Goal: Task Accomplishment & Management: Manage account settings

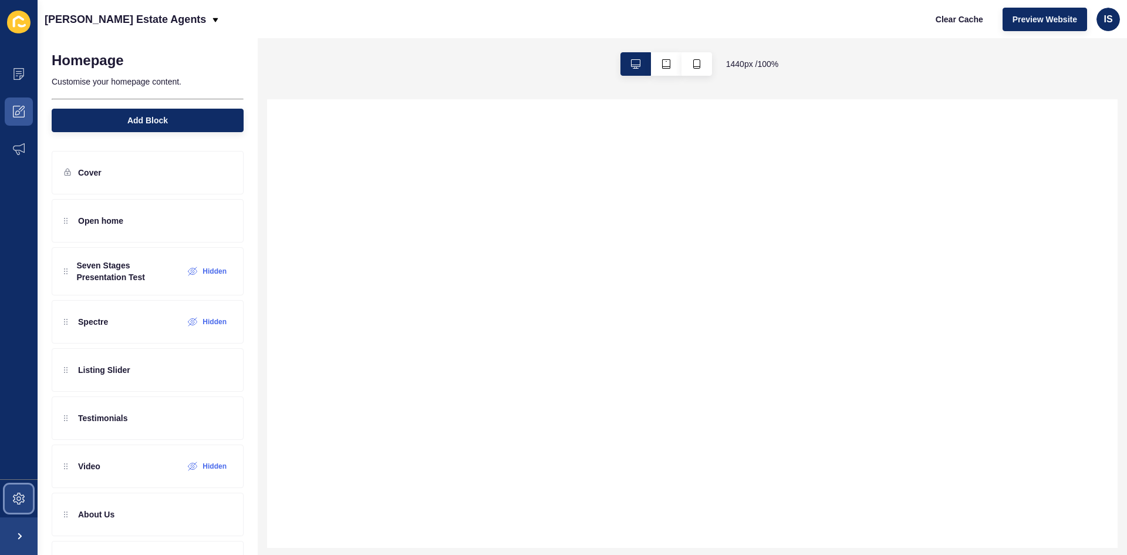
click at [26, 504] on span at bounding box center [19, 499] width 38 height 38
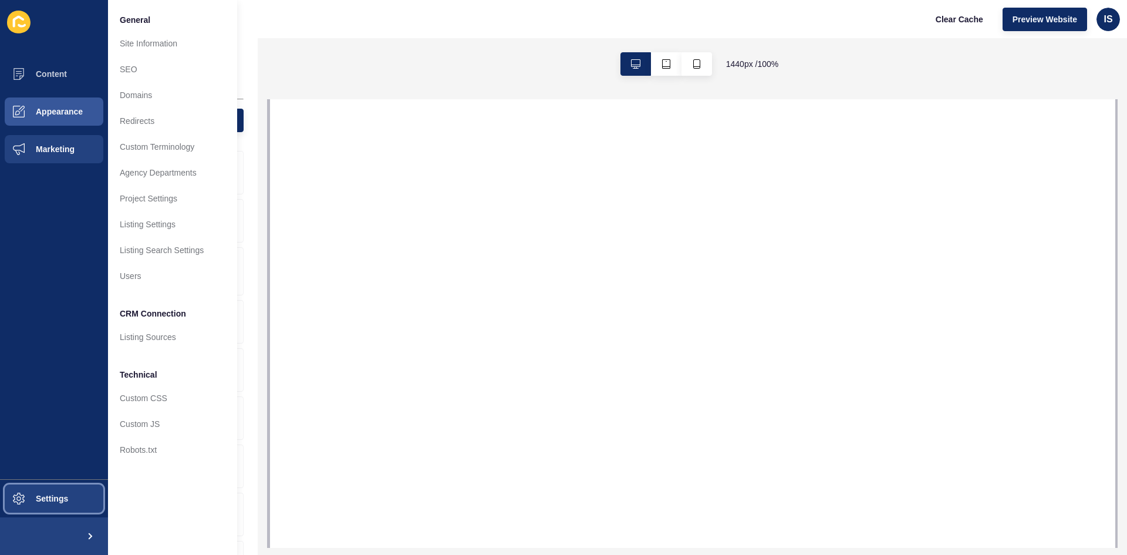
select select
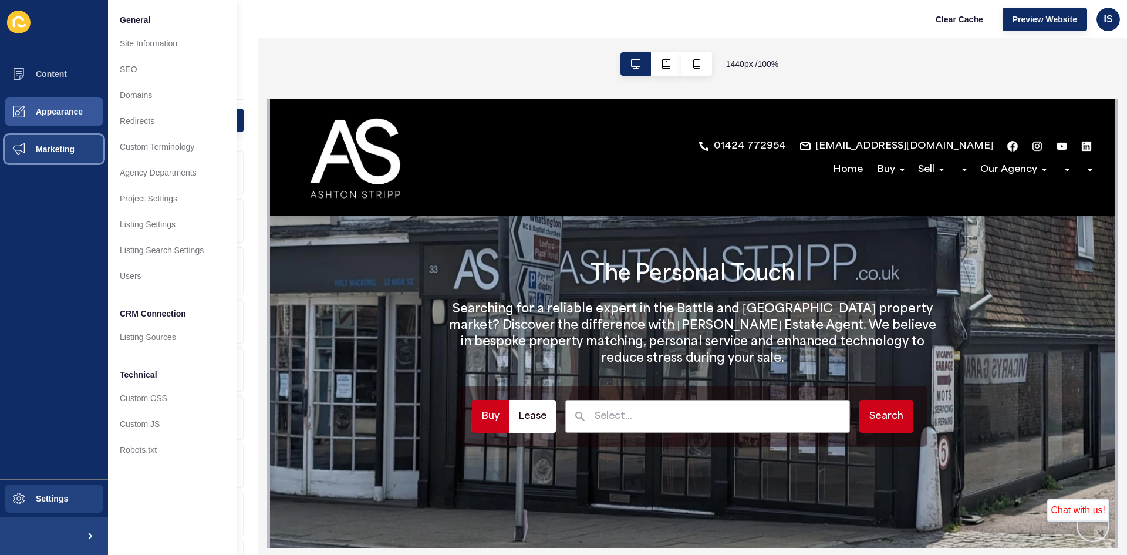
click at [56, 152] on span "Marketing" at bounding box center [36, 148] width 76 height 9
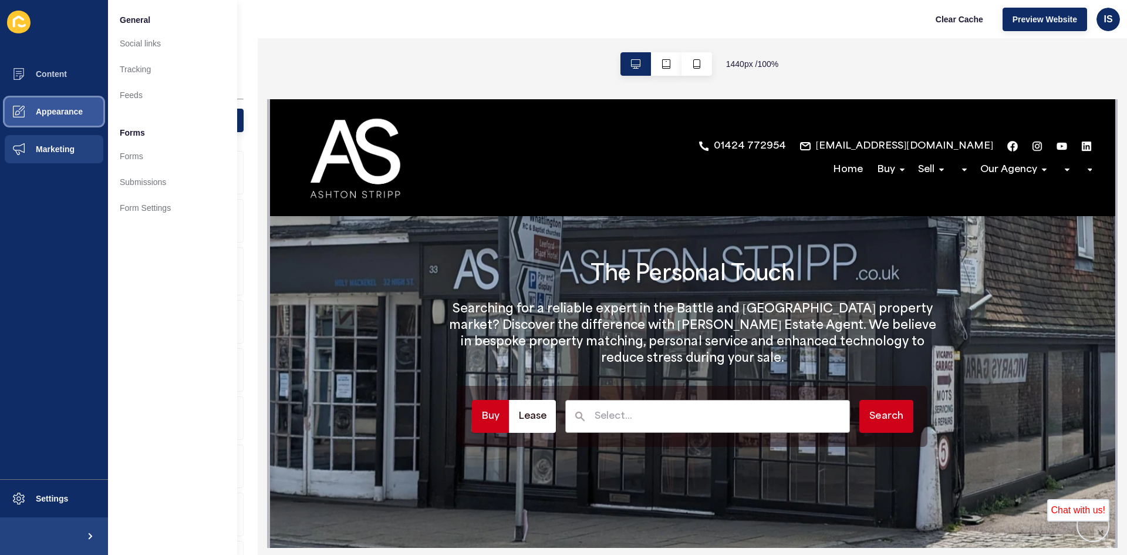
click at [59, 109] on span "Appearance" at bounding box center [40, 111] width 85 height 9
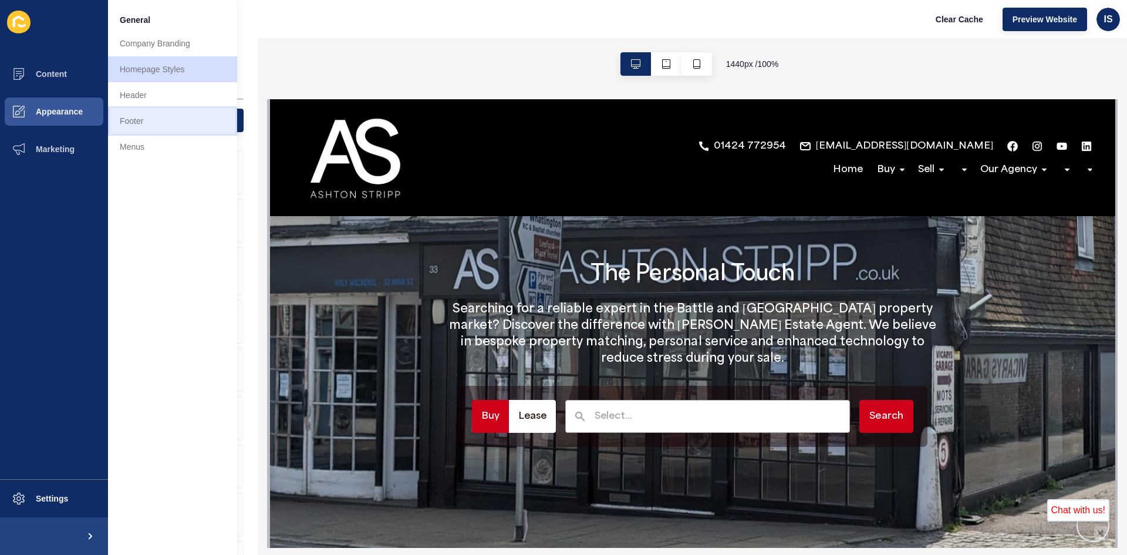
click at [129, 126] on link "Footer" at bounding box center [172, 121] width 129 height 26
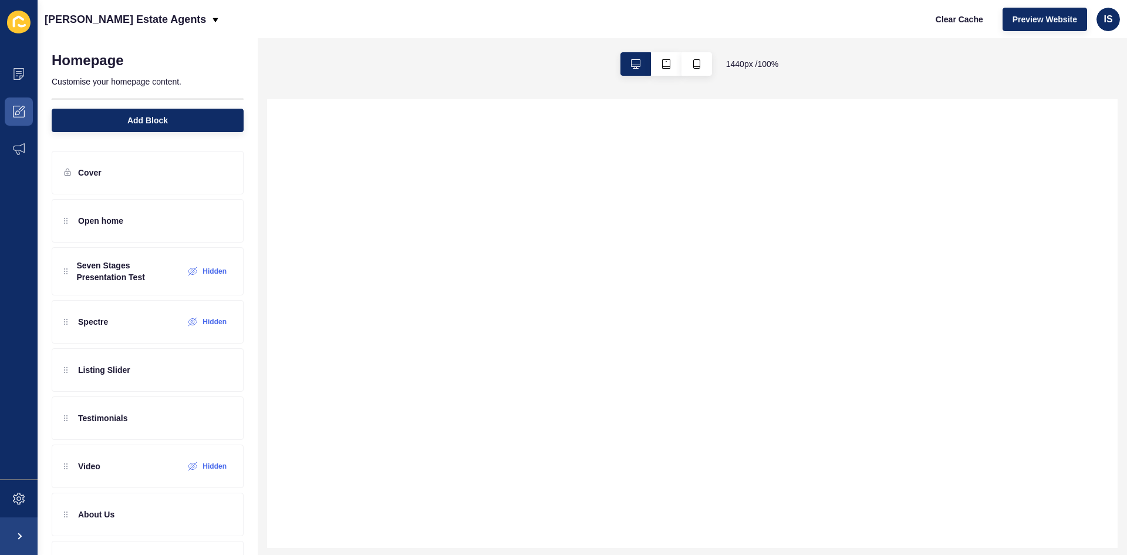
scroll to position [241, 0]
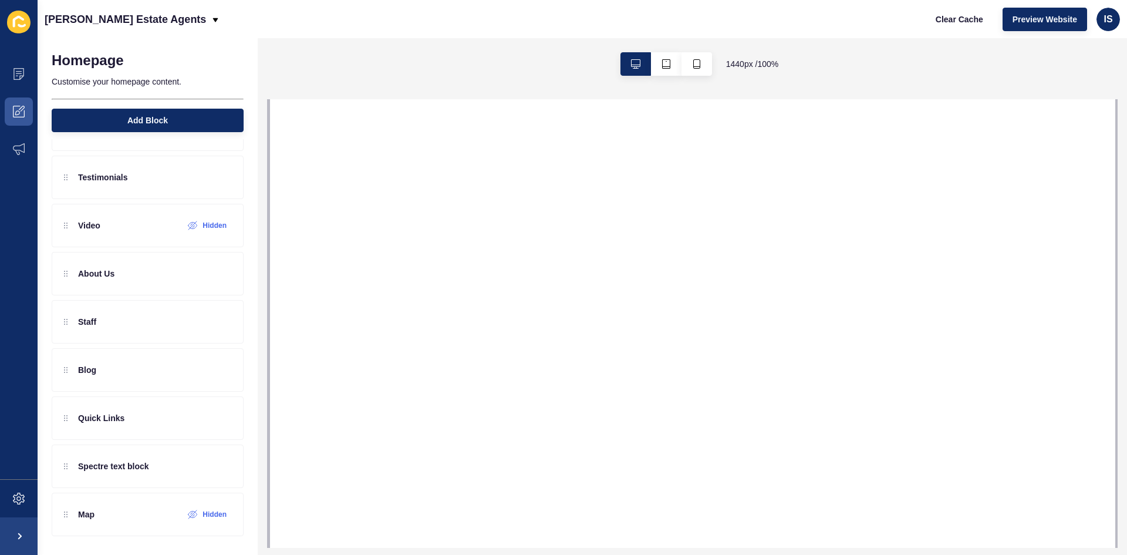
select select
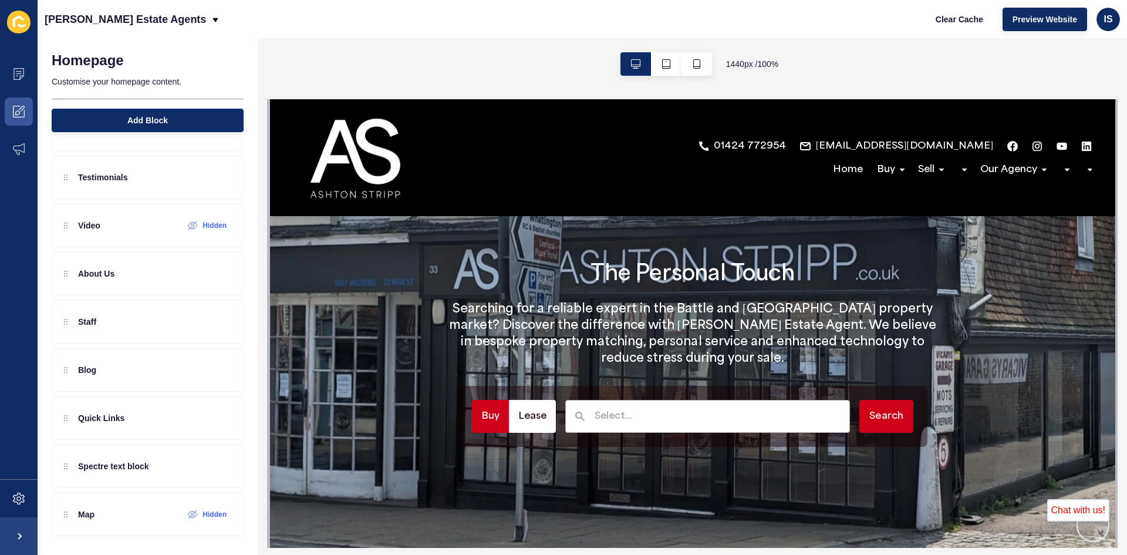
scroll to position [0, 0]
drag, startPoint x: 252, startPoint y: 251, endPoint x: 0, endPoint y: 325, distance: 263.2
click at [180, 467] on div "Spectre text block" at bounding box center [148, 465] width 192 height 43
click at [28, 105] on span at bounding box center [19, 112] width 38 height 38
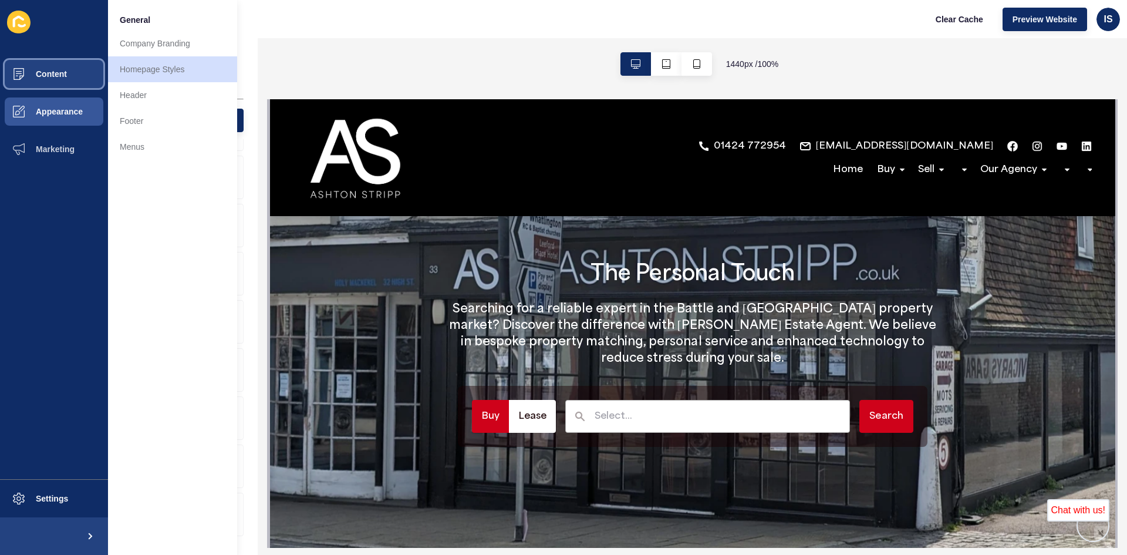
click at [69, 75] on button "Content" at bounding box center [54, 74] width 108 height 38
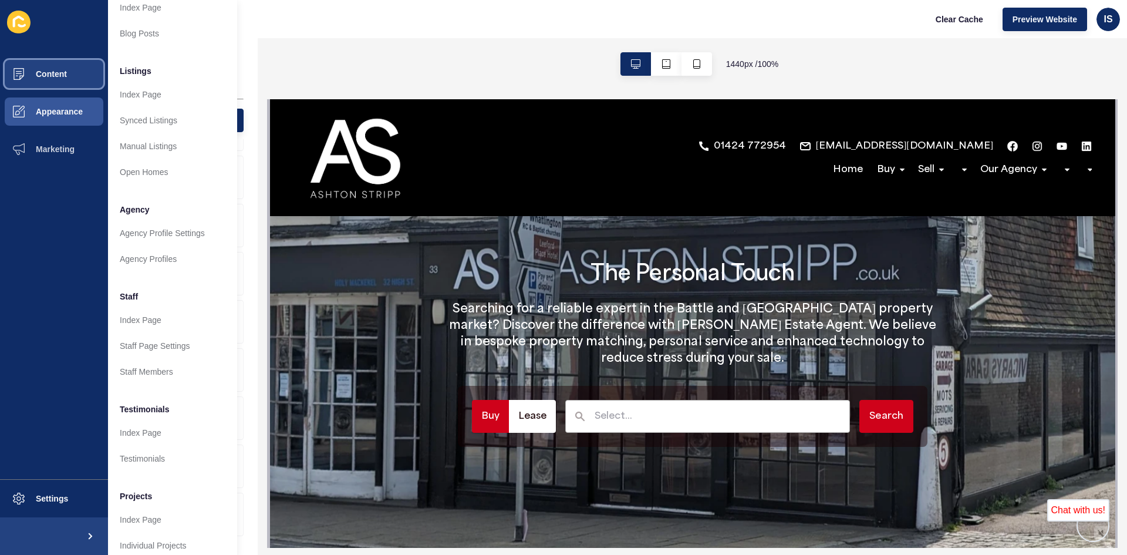
scroll to position [142, 0]
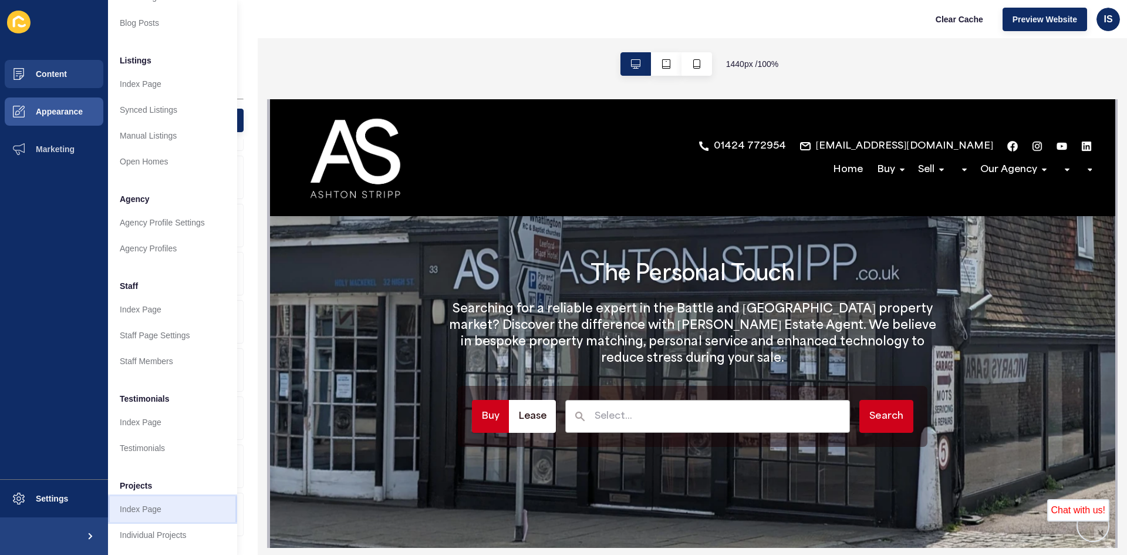
click at [147, 498] on link "Index Page" at bounding box center [172, 509] width 129 height 26
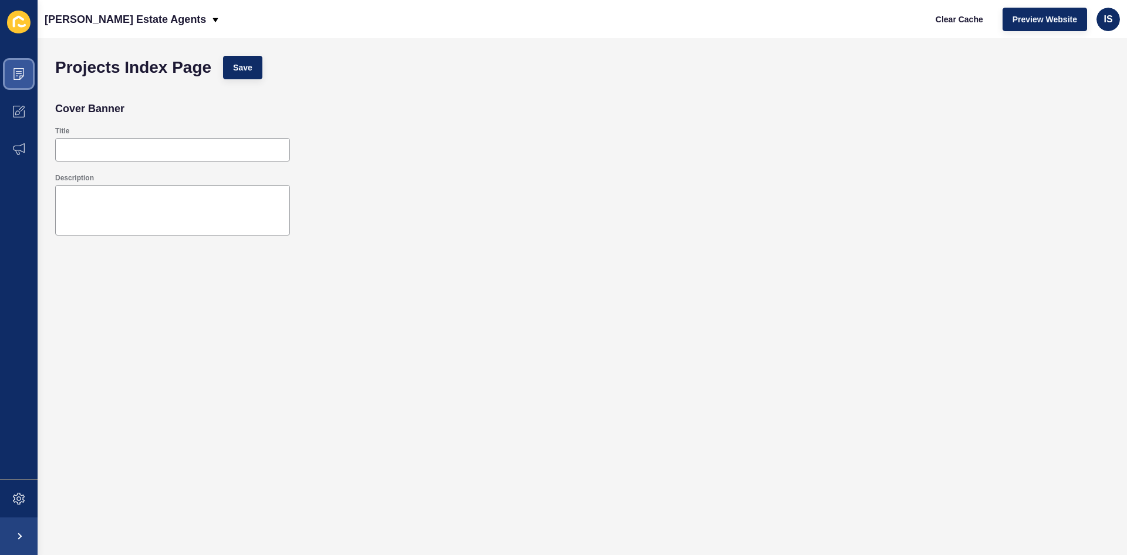
click at [13, 70] on icon at bounding box center [19, 74] width 12 height 12
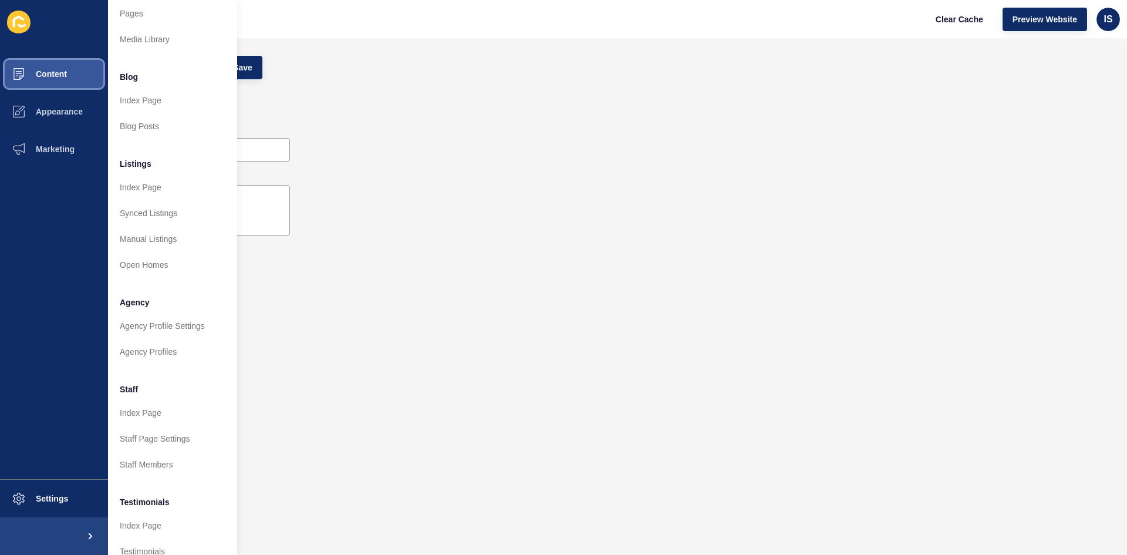
scroll to position [25, 0]
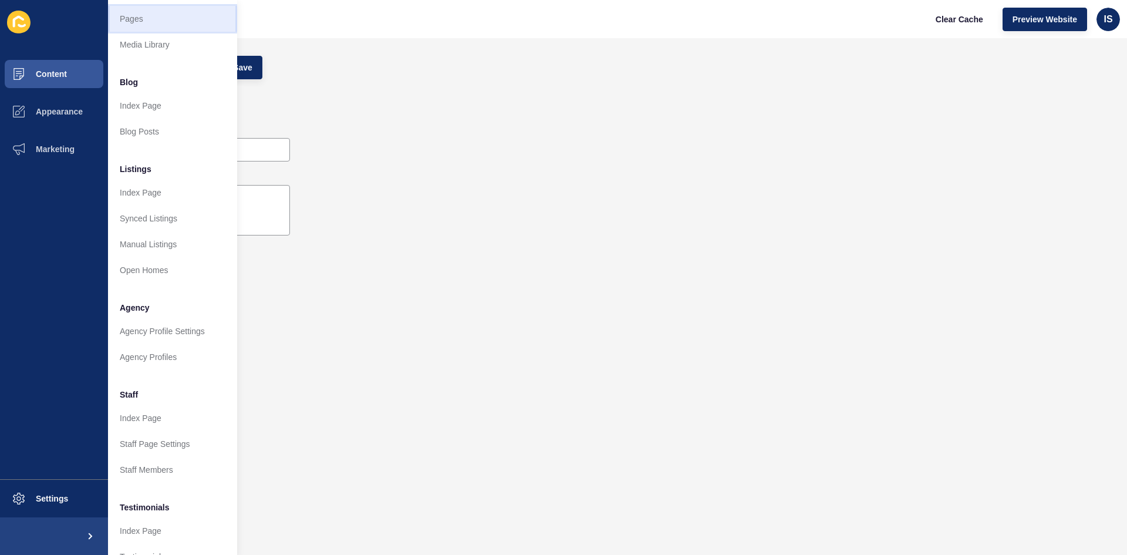
click at [139, 15] on link "Pages" at bounding box center [172, 19] width 129 height 26
